Goal: Transaction & Acquisition: Purchase product/service

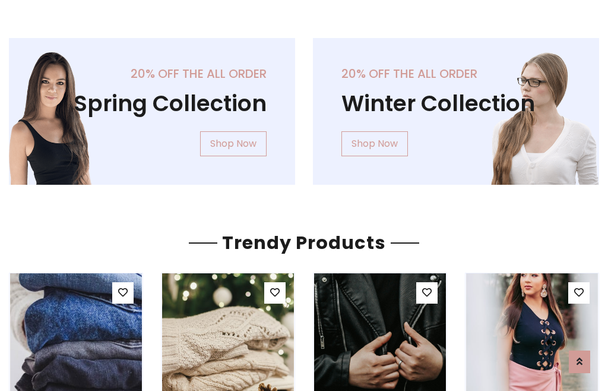
scroll to position [61, 0]
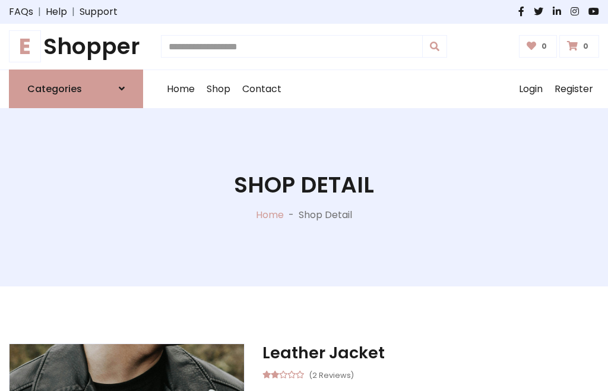
click at [76, 46] on h1 "E Shopper" at bounding box center [76, 46] width 134 height 27
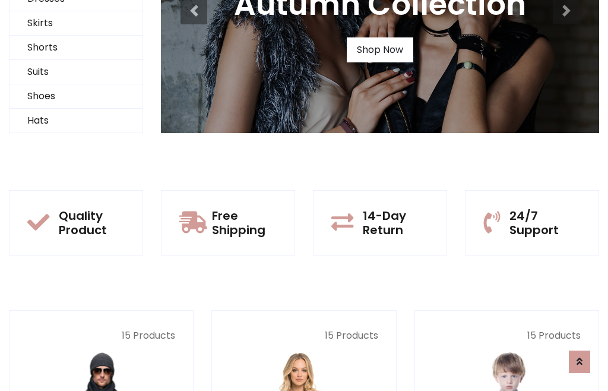
scroll to position [115, 0]
